Goal: Navigation & Orientation: Find specific page/section

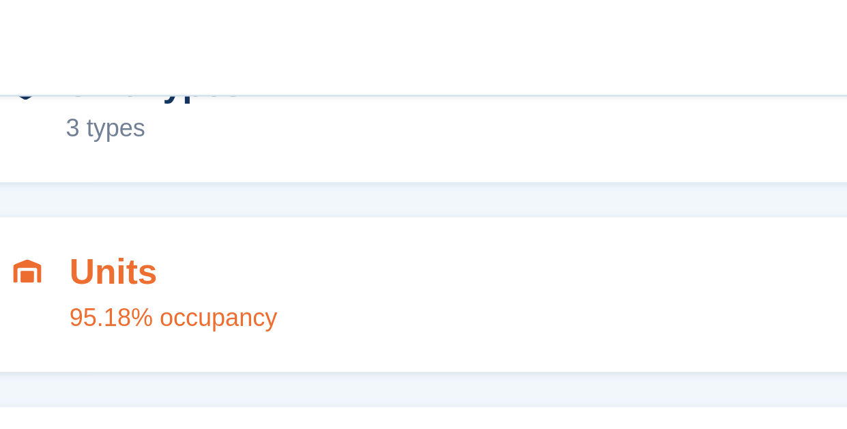
scroll to position [41, 0]
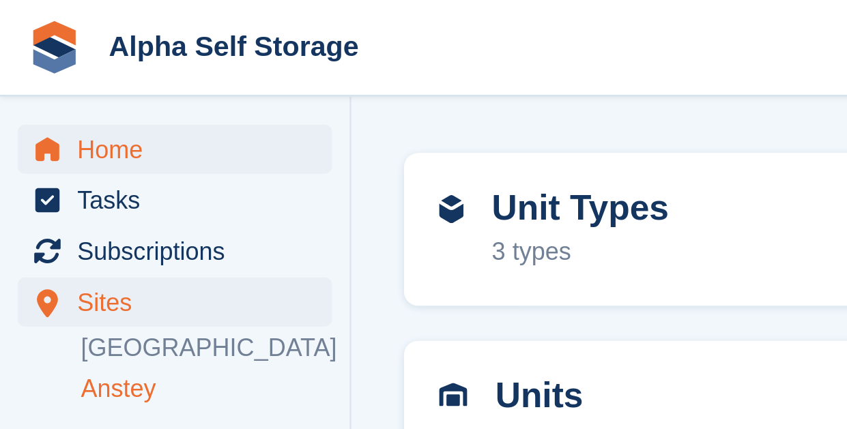
click at [64, 57] on span "Home" at bounding box center [71, 57] width 82 height 19
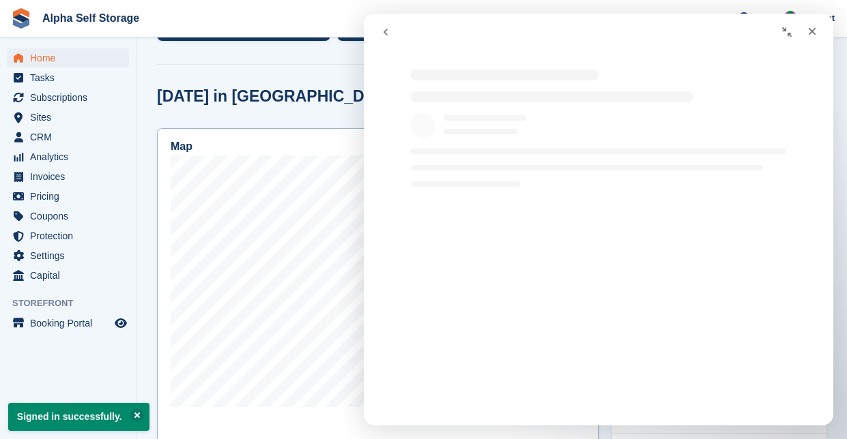
scroll to position [349, 0]
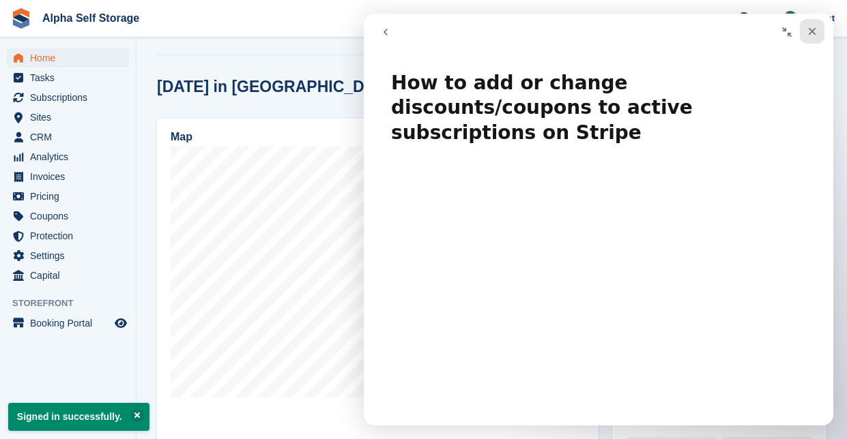
click at [818, 31] on div "Close" at bounding box center [812, 31] width 25 height 25
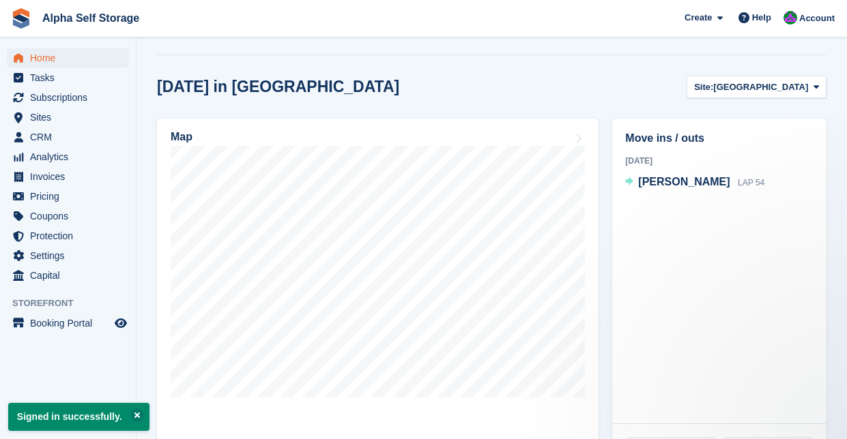
scroll to position [0, 0]
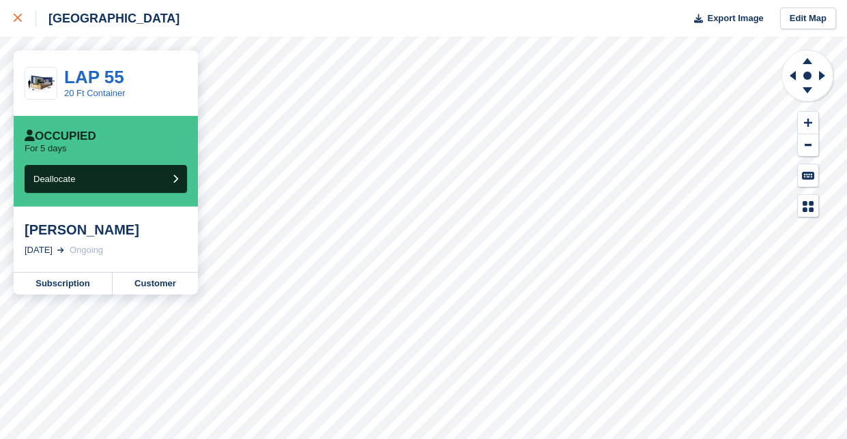
click at [18, 18] on icon at bounding box center [18, 18] width 8 height 8
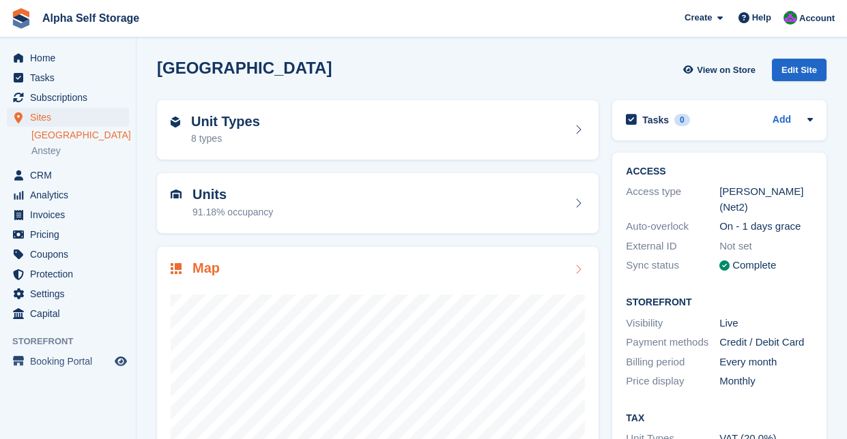
click at [280, 278] on div at bounding box center [378, 414] width 414 height 273
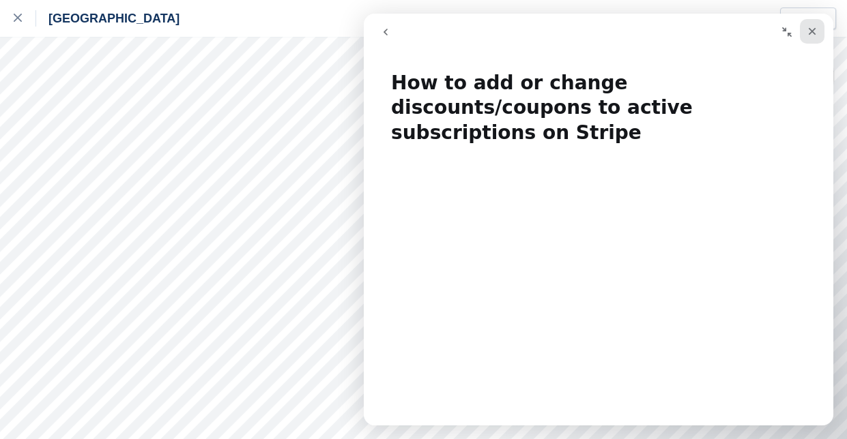
click at [811, 29] on icon "Close" at bounding box center [813, 32] width 8 height 8
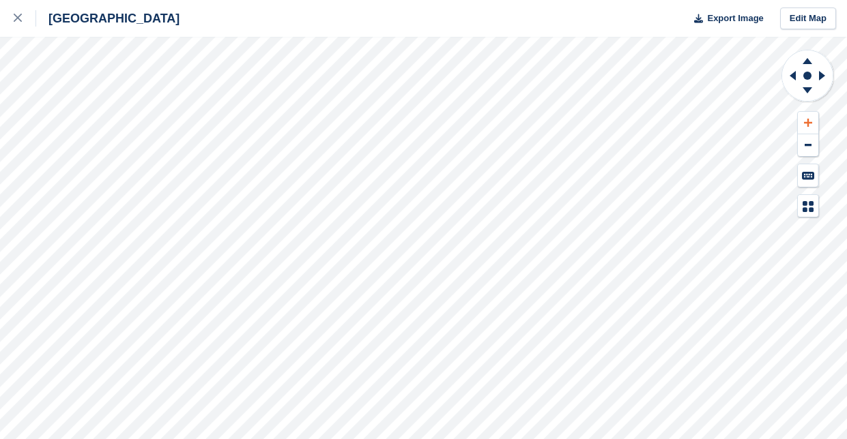
click at [813, 117] on button at bounding box center [808, 123] width 20 height 23
click at [794, 77] on icon at bounding box center [793, 76] width 6 height 10
click at [805, 141] on button at bounding box center [808, 145] width 20 height 23
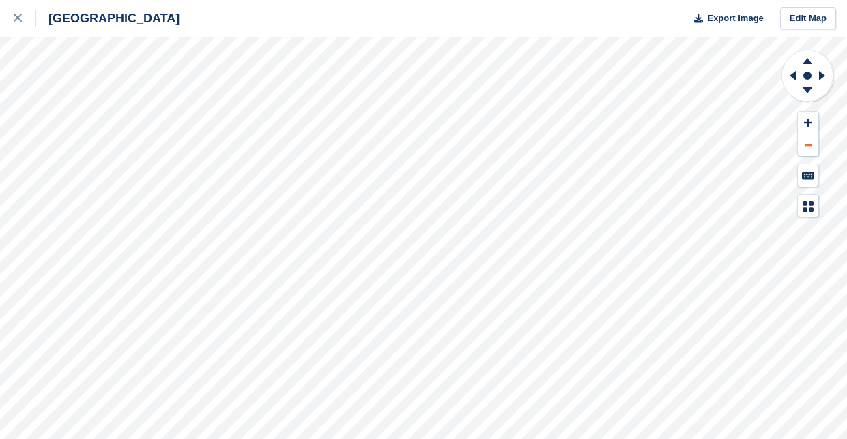
click at [805, 141] on button at bounding box center [808, 145] width 20 height 23
click at [804, 62] on icon at bounding box center [807, 58] width 35 height 17
click at [807, 85] on icon at bounding box center [807, 92] width 35 height 17
click at [805, 149] on button at bounding box center [808, 145] width 20 height 23
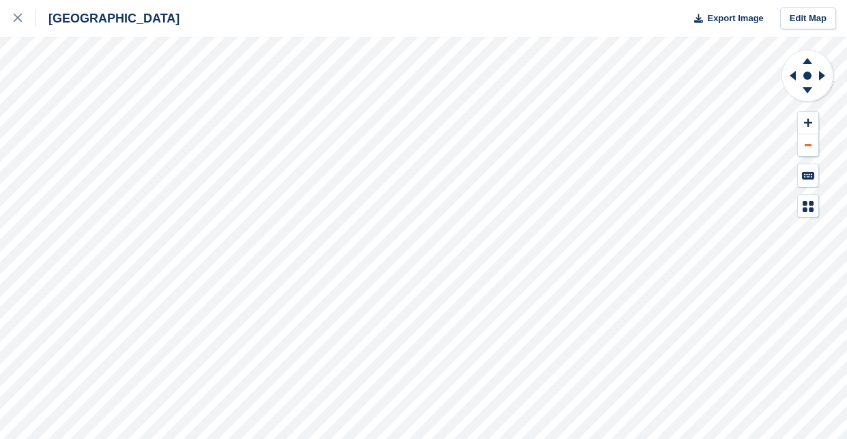
click at [802, 145] on button at bounding box center [808, 145] width 20 height 23
click at [797, 149] on div at bounding box center [808, 134] width 22 height 46
